Goal: Book appointment/travel/reservation

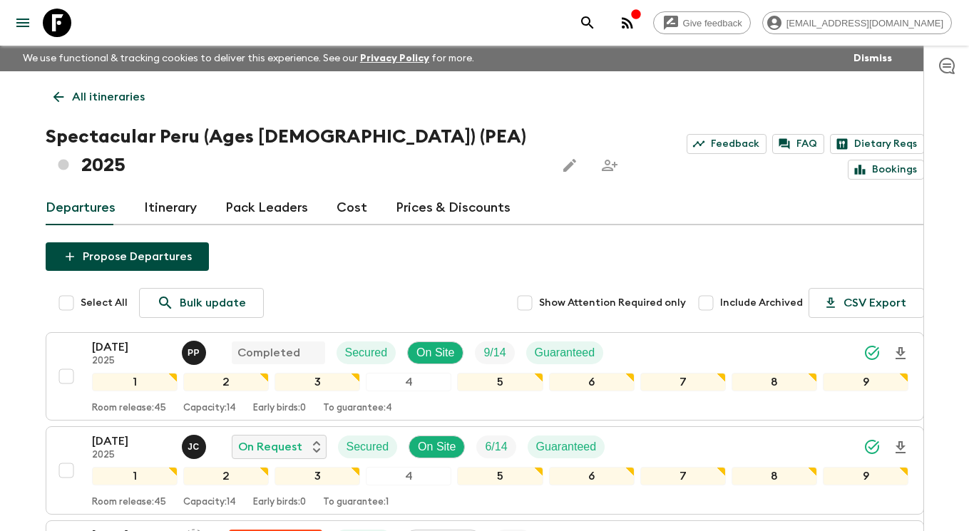
click at [93, 88] on p "All itineraries" at bounding box center [108, 96] width 73 height 17
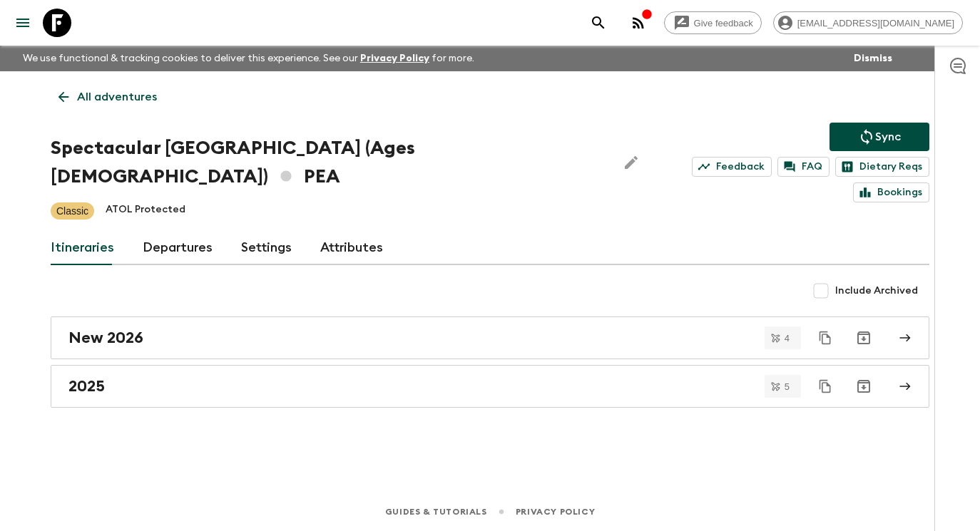
click at [87, 93] on p "All adventures" at bounding box center [117, 96] width 80 height 17
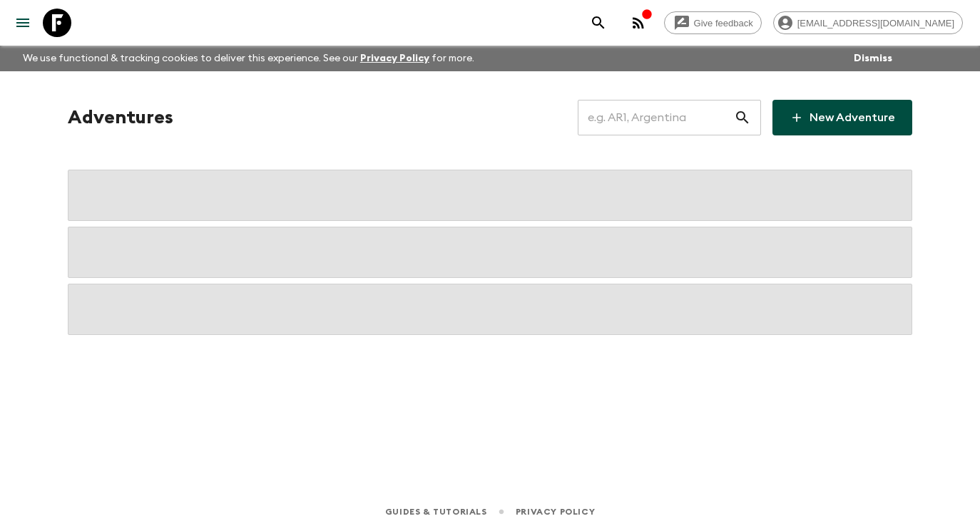
click at [663, 121] on input "text" at bounding box center [656, 118] width 156 height 40
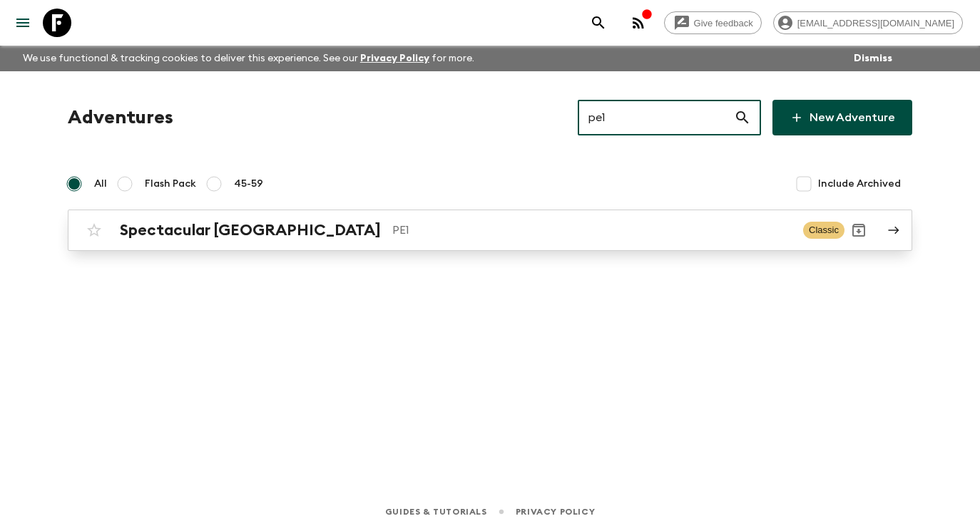
type input "pe1"
click at [740, 231] on p "PE1" at bounding box center [591, 230] width 399 height 17
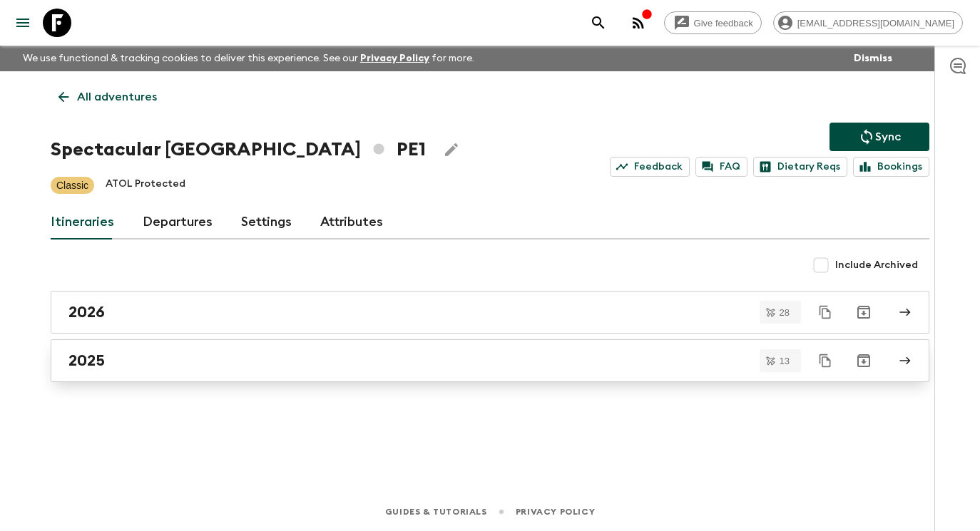
click at [294, 359] on div "2025" at bounding box center [476, 361] width 816 height 19
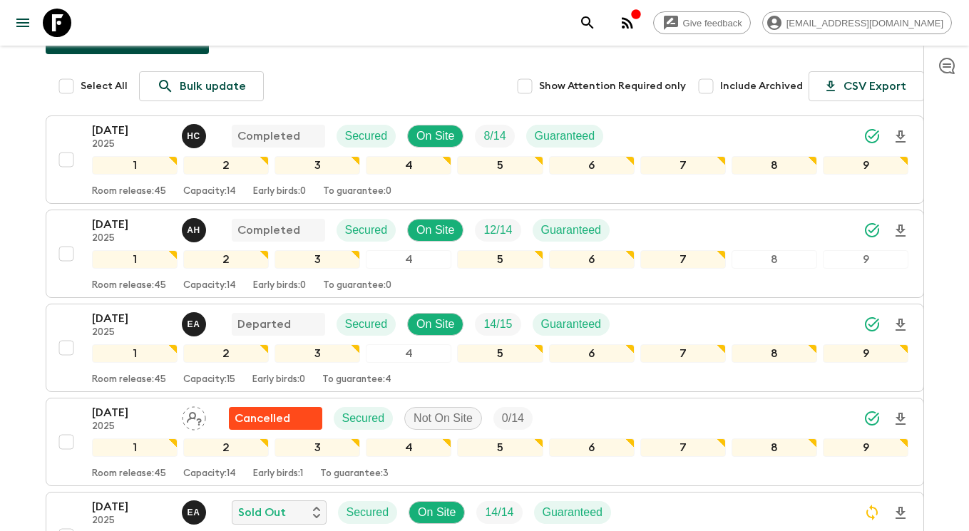
scroll to position [189, 0]
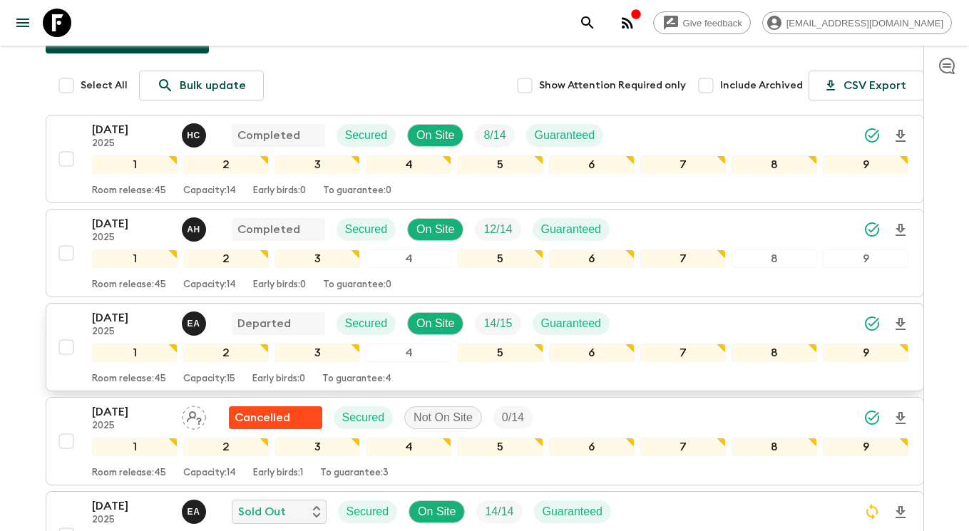
click at [108, 322] on p "[DATE]" at bounding box center [131, 317] width 78 height 17
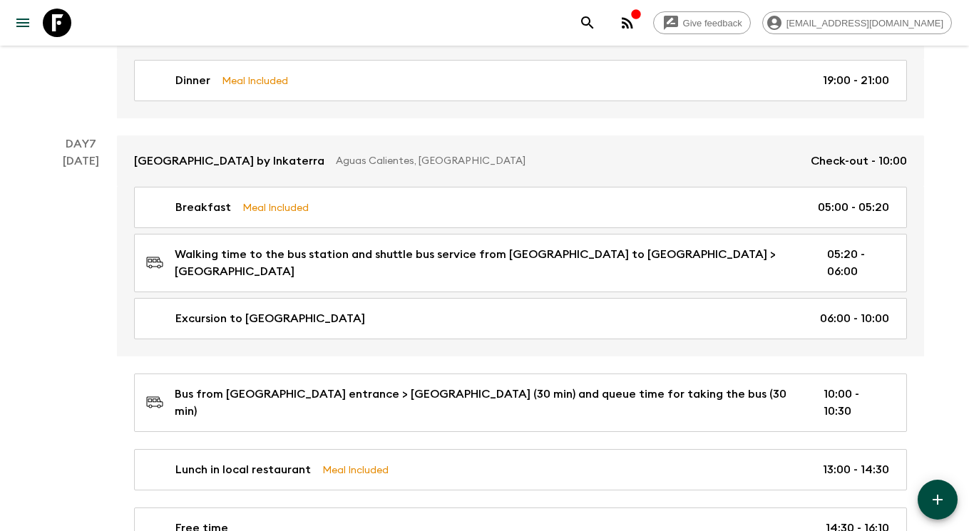
scroll to position [2158, 0]
